Goal: Task Accomplishment & Management: Manage account settings

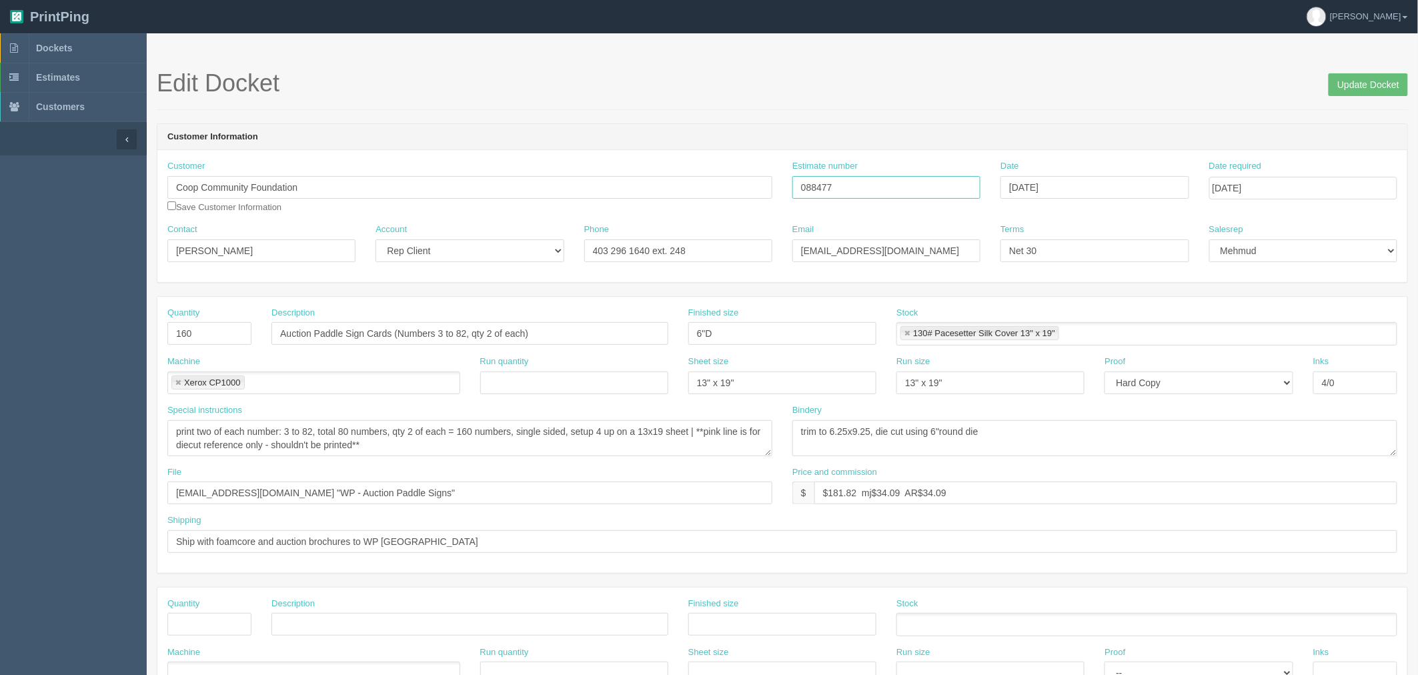
drag, startPoint x: 844, startPoint y: 187, endPoint x: 584, endPoint y: 187, distance: 259.5
click at [584, 187] on div "Customer Coop Community Foundation Save Customer Information Estimate number 08…" at bounding box center [782, 191] width 1250 height 63
drag, startPoint x: 40, startPoint y: 52, endPoint x: 78, endPoint y: 65, distance: 40.3
click at [40, 52] on span "Dockets" at bounding box center [54, 48] width 36 height 11
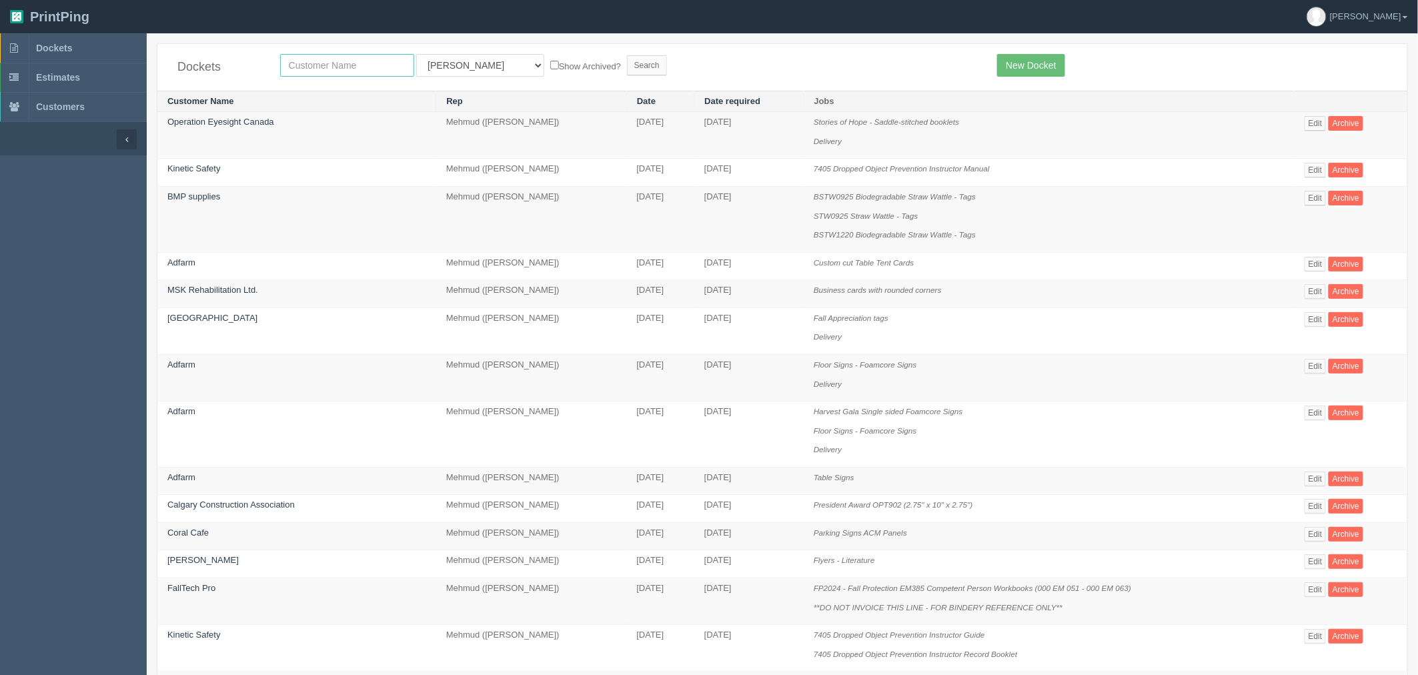
click at [310, 69] on input "text" at bounding box center [347, 65] width 134 height 23
type input "mint smart"
click at [627, 55] on input "Search" at bounding box center [647, 65] width 40 height 20
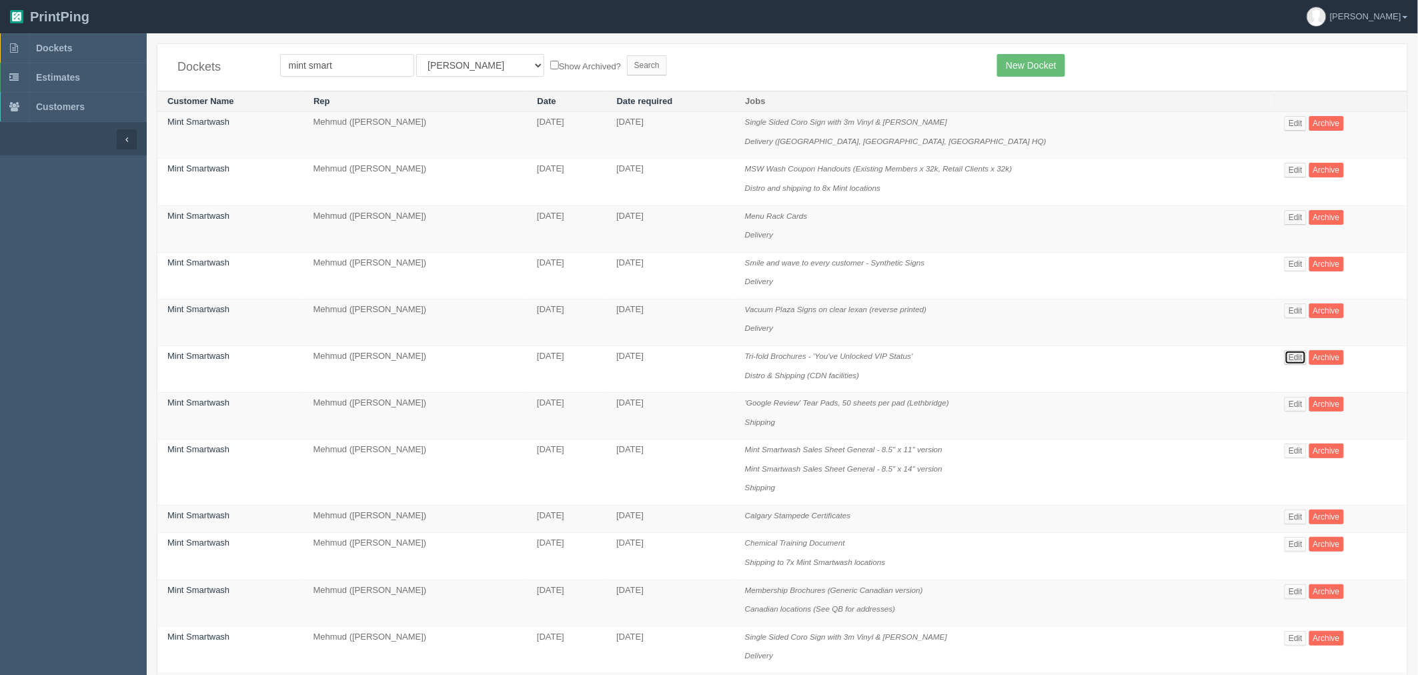
click at [1296, 362] on link "Edit" at bounding box center [1296, 357] width 22 height 15
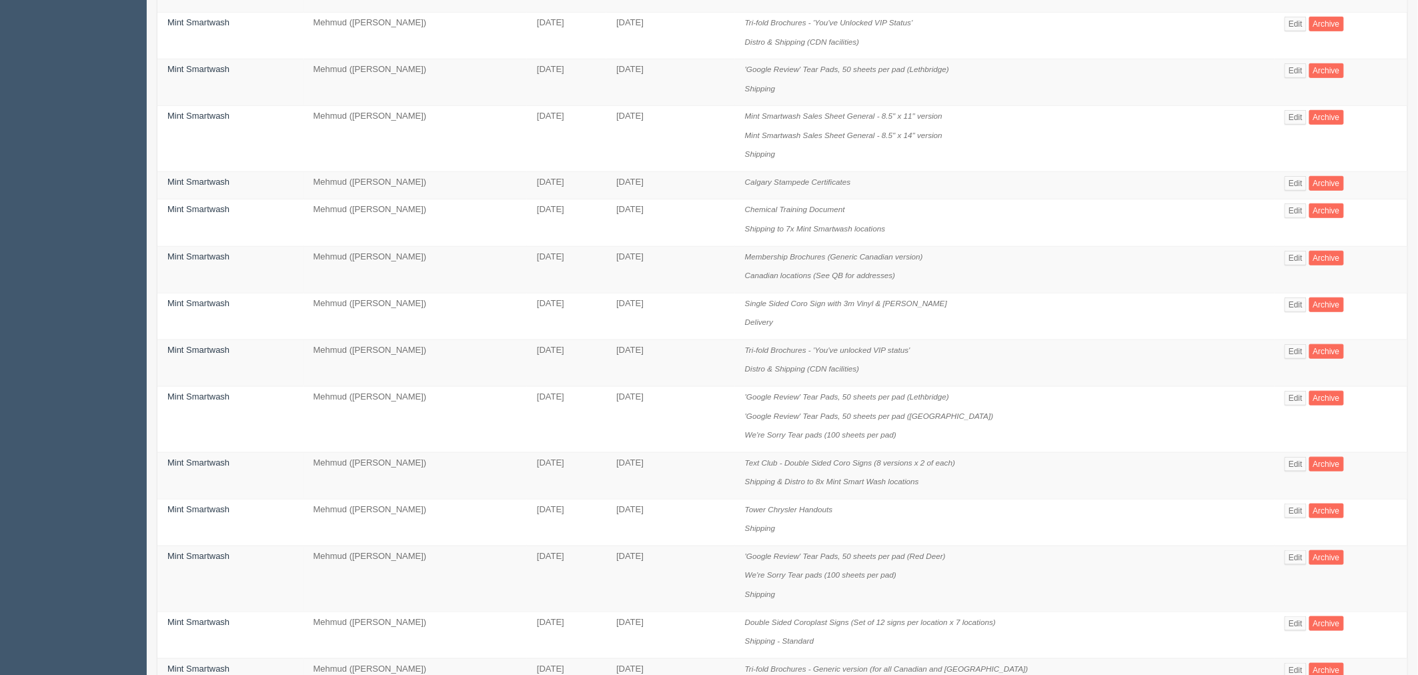
scroll to position [370, 0]
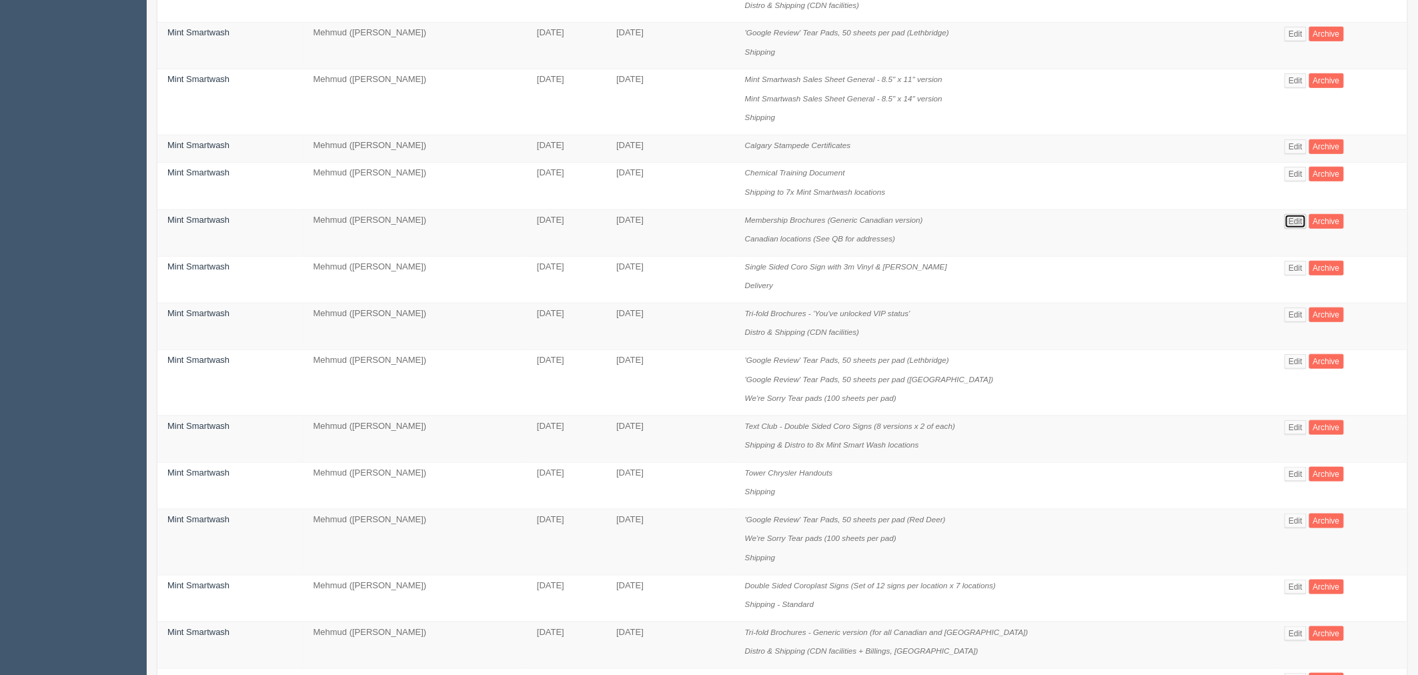
click at [1291, 229] on link "Edit" at bounding box center [1296, 221] width 22 height 15
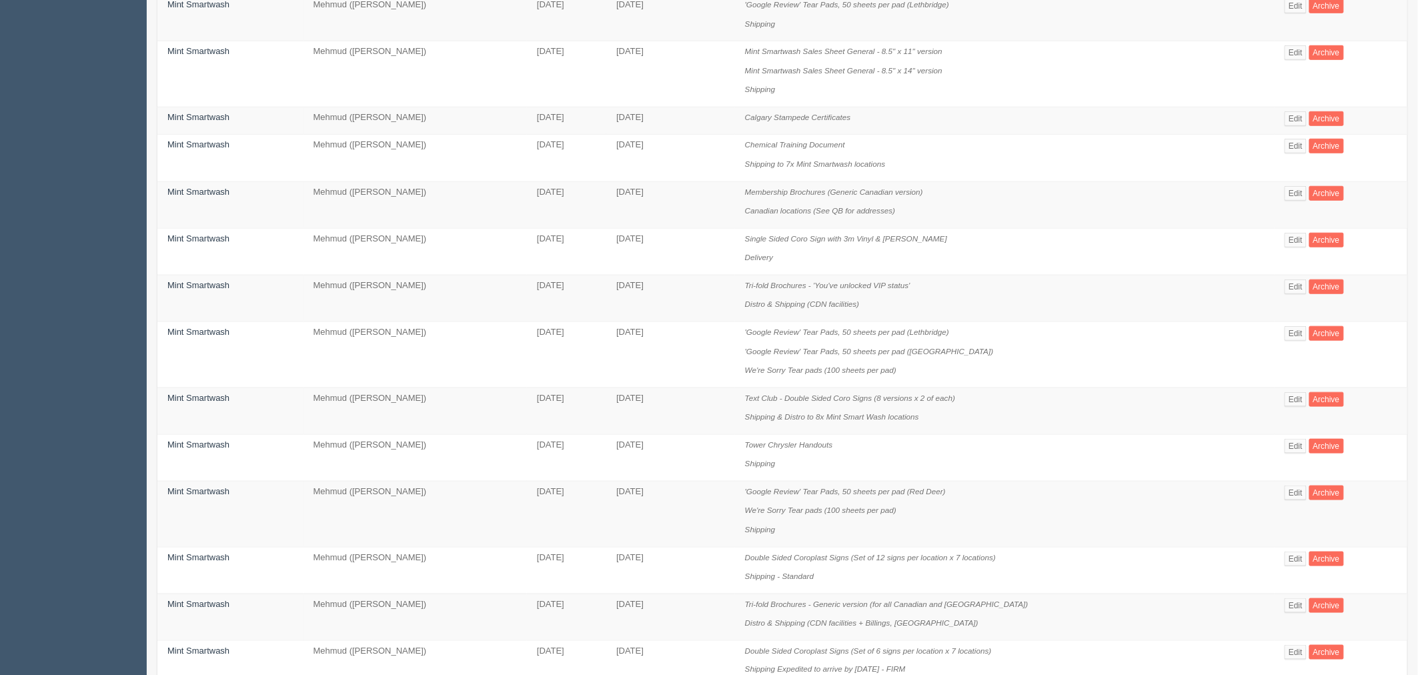
scroll to position [444, 0]
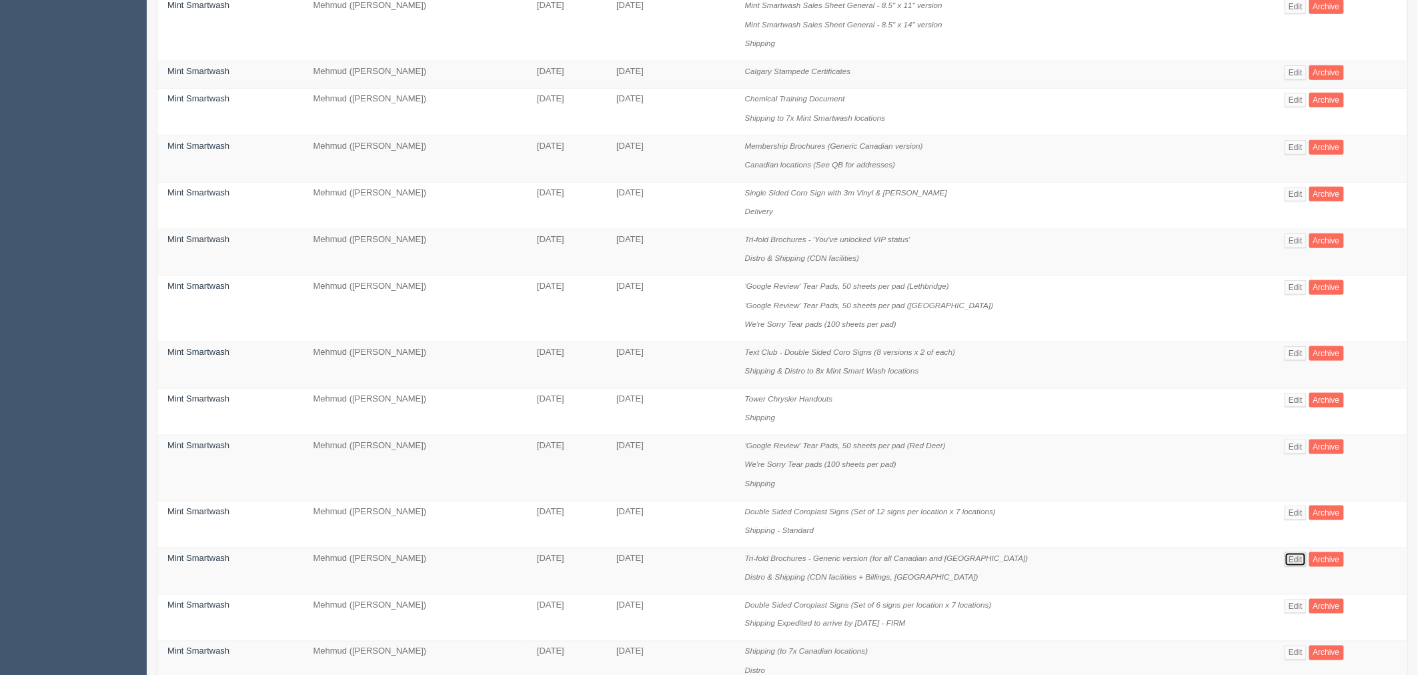
click at [1294, 567] on link "Edit" at bounding box center [1296, 559] width 22 height 15
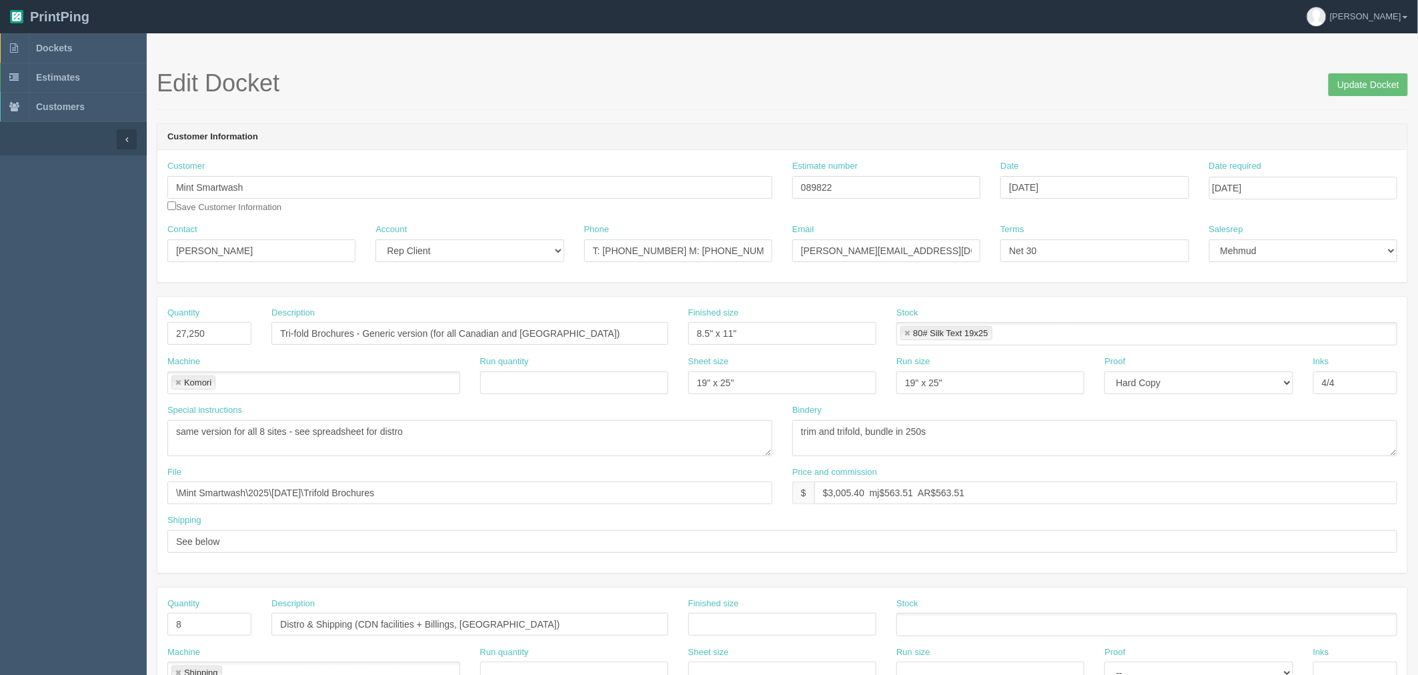
click at [711, 61] on section "Edit Docket Update Docket Customer Information Customer Mint Smartwash Save Cus…" at bounding box center [783, 622] width 1272 height 1178
click at [865, 83] on h1 "Edit Docket Update Docket" at bounding box center [783, 83] width 1252 height 27
drag, startPoint x: 89, startPoint y: 43, endPoint x: 93, endPoint y: 49, distance: 7.2
click at [89, 43] on link "Dockets" at bounding box center [73, 47] width 147 height 29
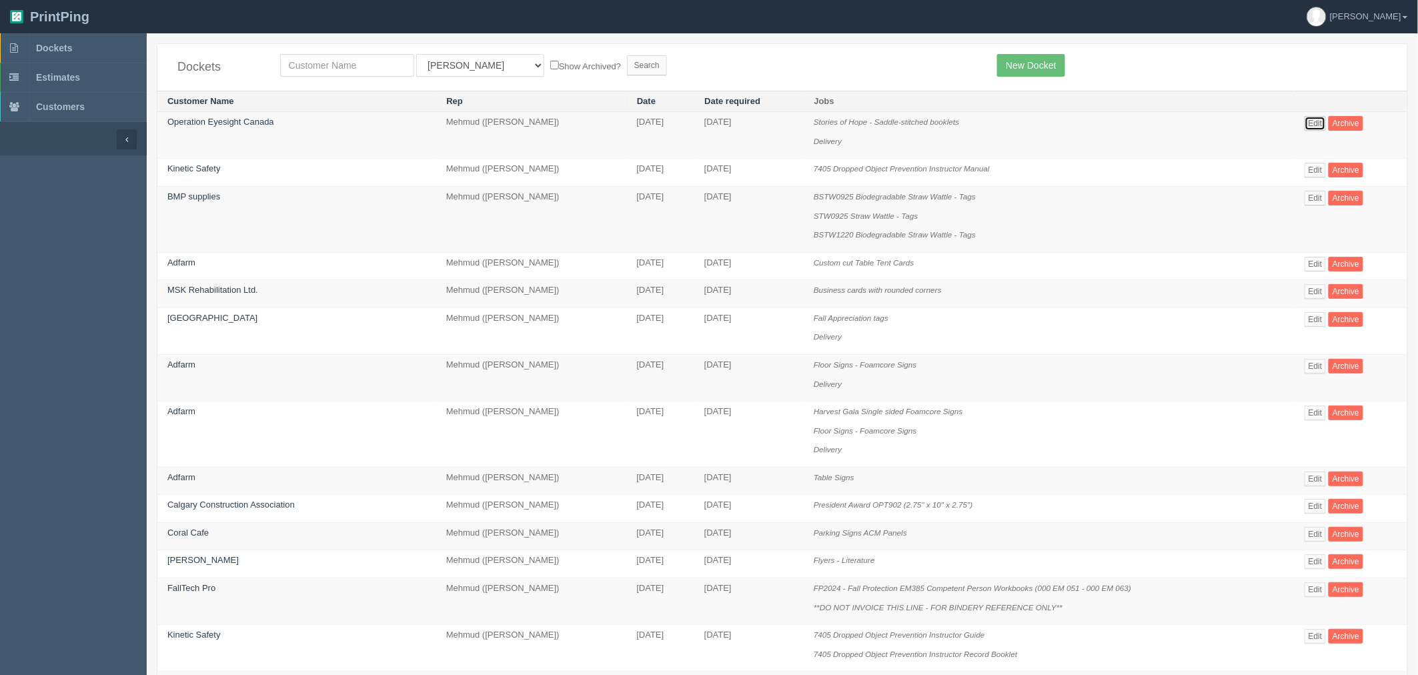
click at [1312, 123] on link "Edit" at bounding box center [1316, 123] width 22 height 15
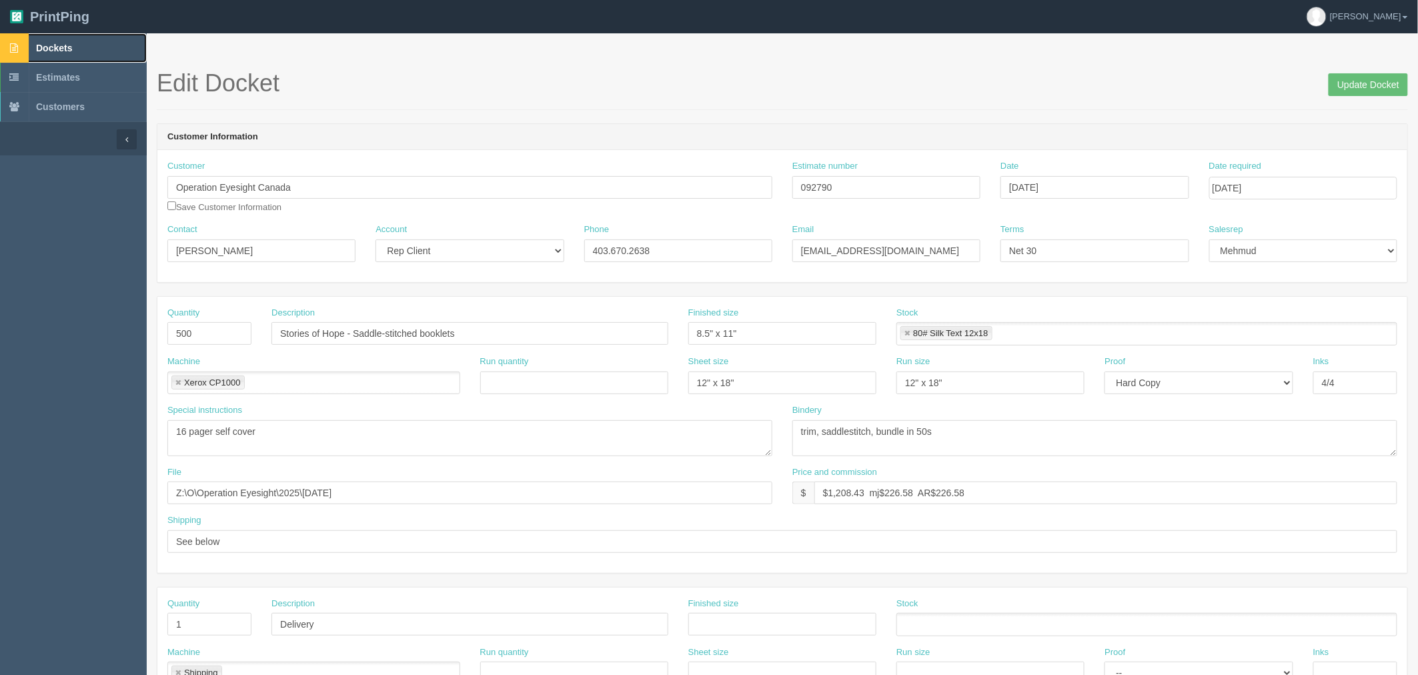
click at [115, 38] on link "Dockets" at bounding box center [73, 47] width 147 height 29
